Goal: Information Seeking & Learning: Learn about a topic

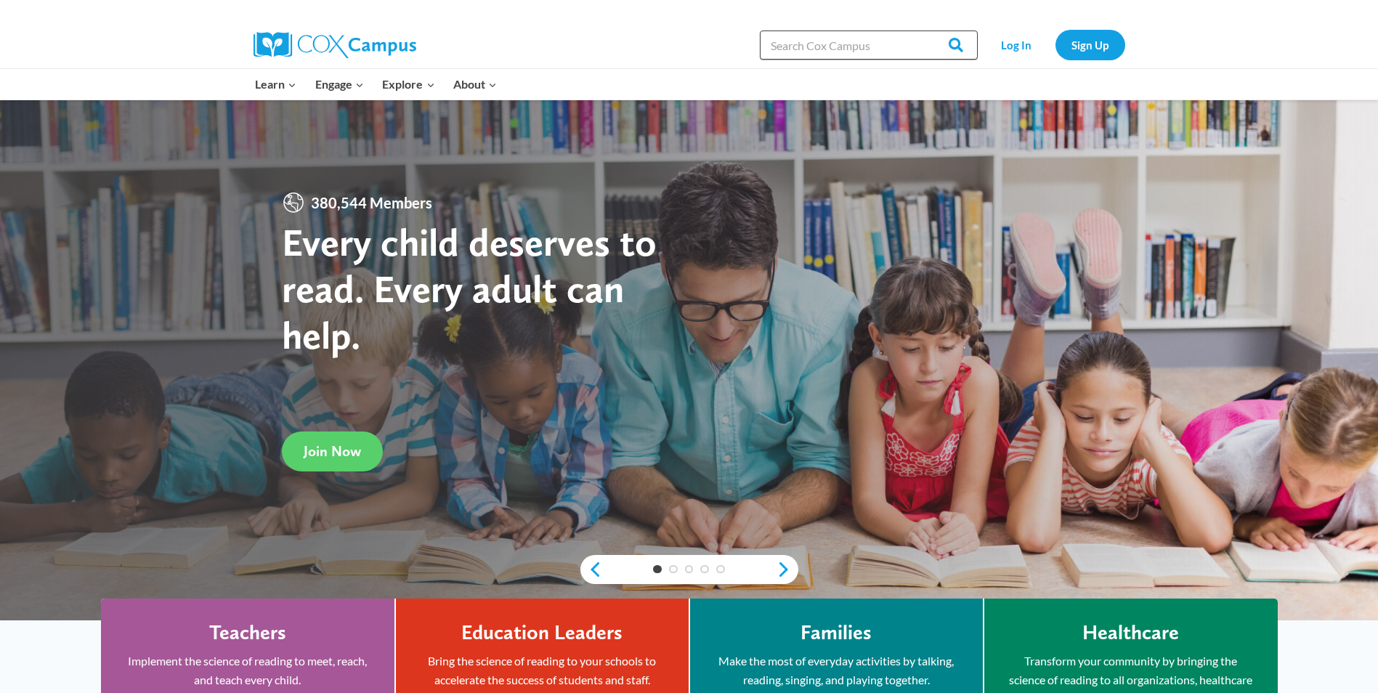
click at [795, 44] on input "Search in [URL][DOMAIN_NAME]" at bounding box center [869, 45] width 218 height 29
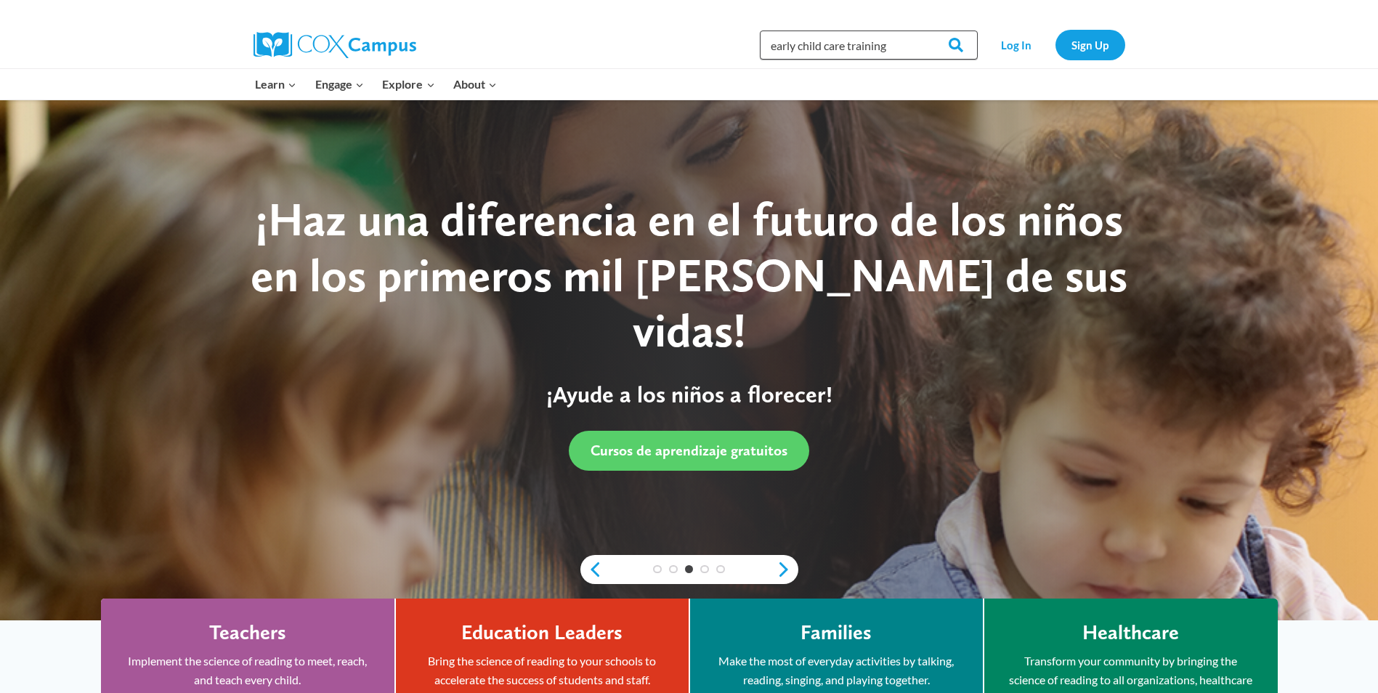
type input "early child care training"
click at [921, 31] on input "Search" at bounding box center [949, 45] width 57 height 29
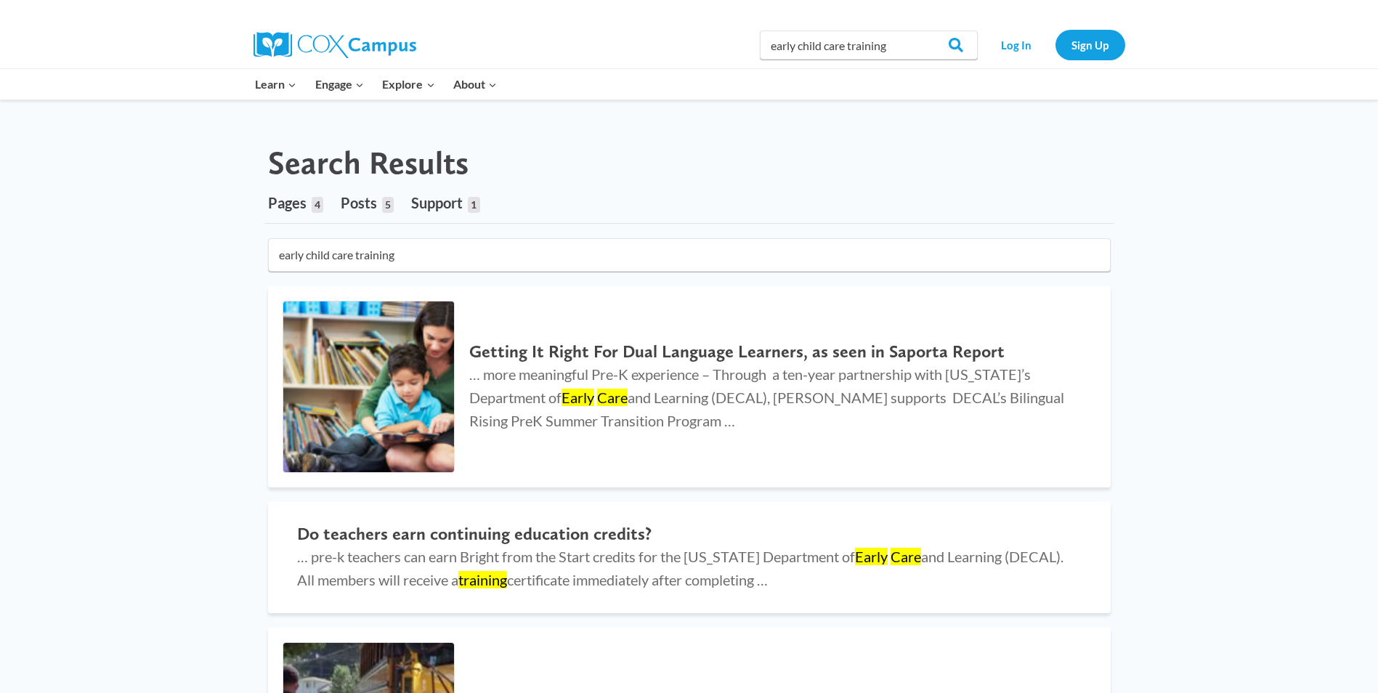
click at [445, 536] on h2 "Do teachers earn continuing education credits?" at bounding box center [689, 534] width 785 height 21
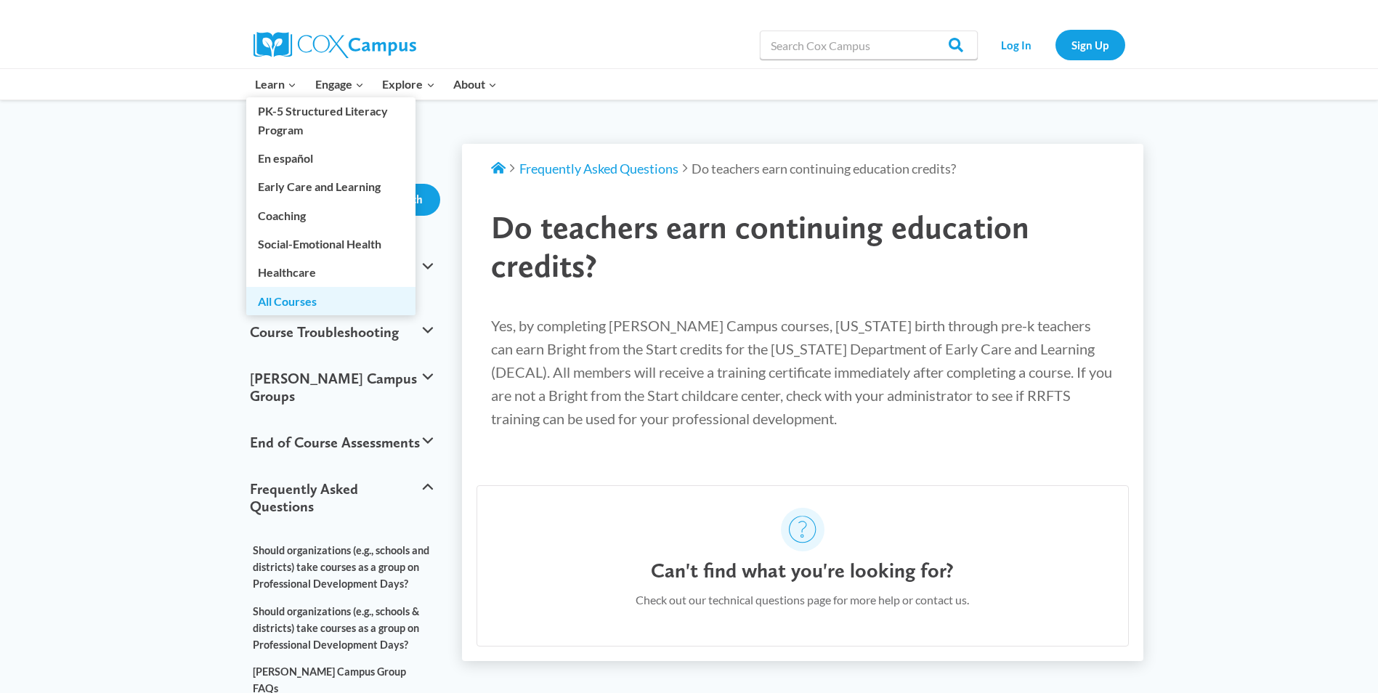
click at [279, 301] on link "All Courses" at bounding box center [330, 301] width 169 height 28
